Goal: Information Seeking & Learning: Learn about a topic

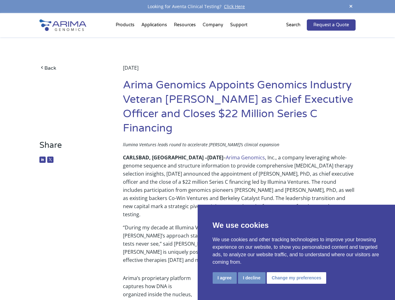
click at [197, 154] on p "CARLSBAD, [GEOGRAPHIC_DATA] – [DATE] – Arima Genomics , Inc., a company leverag…" at bounding box center [239, 189] width 233 height 70
click at [225, 278] on button "I agree" at bounding box center [225, 279] width 24 height 12
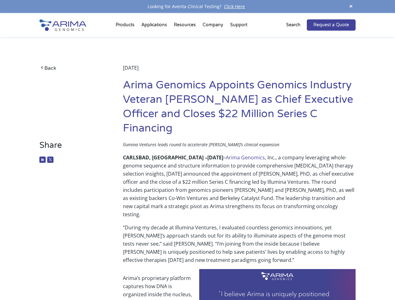
click at [351, 7] on span at bounding box center [350, 7] width 9 height 8
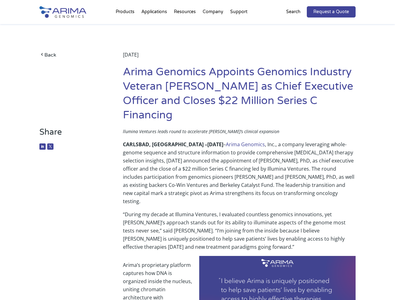
click at [197, 157] on p "CARLSBAD, [GEOGRAPHIC_DATA] – [DATE] – Arima Genomics , Inc., a company leverag…" at bounding box center [239, 175] width 233 height 70
click at [126, 26] on div "Back [DATE] Arima Genomics Appoints Genomics Industry Veteran [PERSON_NAME] as …" at bounding box center [197, 75] width 316 height 103
click at [186, 26] on div "Back [DATE] Arima Genomics Appoints Genomics Industry Veteran [PERSON_NAME] as …" at bounding box center [197, 75] width 316 height 103
click at [213, 26] on div "Back [DATE] Arima Genomics Appoints Genomics Industry Veteran [PERSON_NAME] as …" at bounding box center [197, 75] width 316 height 103
click at [239, 26] on div "Back [DATE] Arima Genomics Appoints Genomics Industry Veteran [PERSON_NAME] as …" at bounding box center [197, 75] width 316 height 103
